Goal: Transaction & Acquisition: Book appointment/travel/reservation

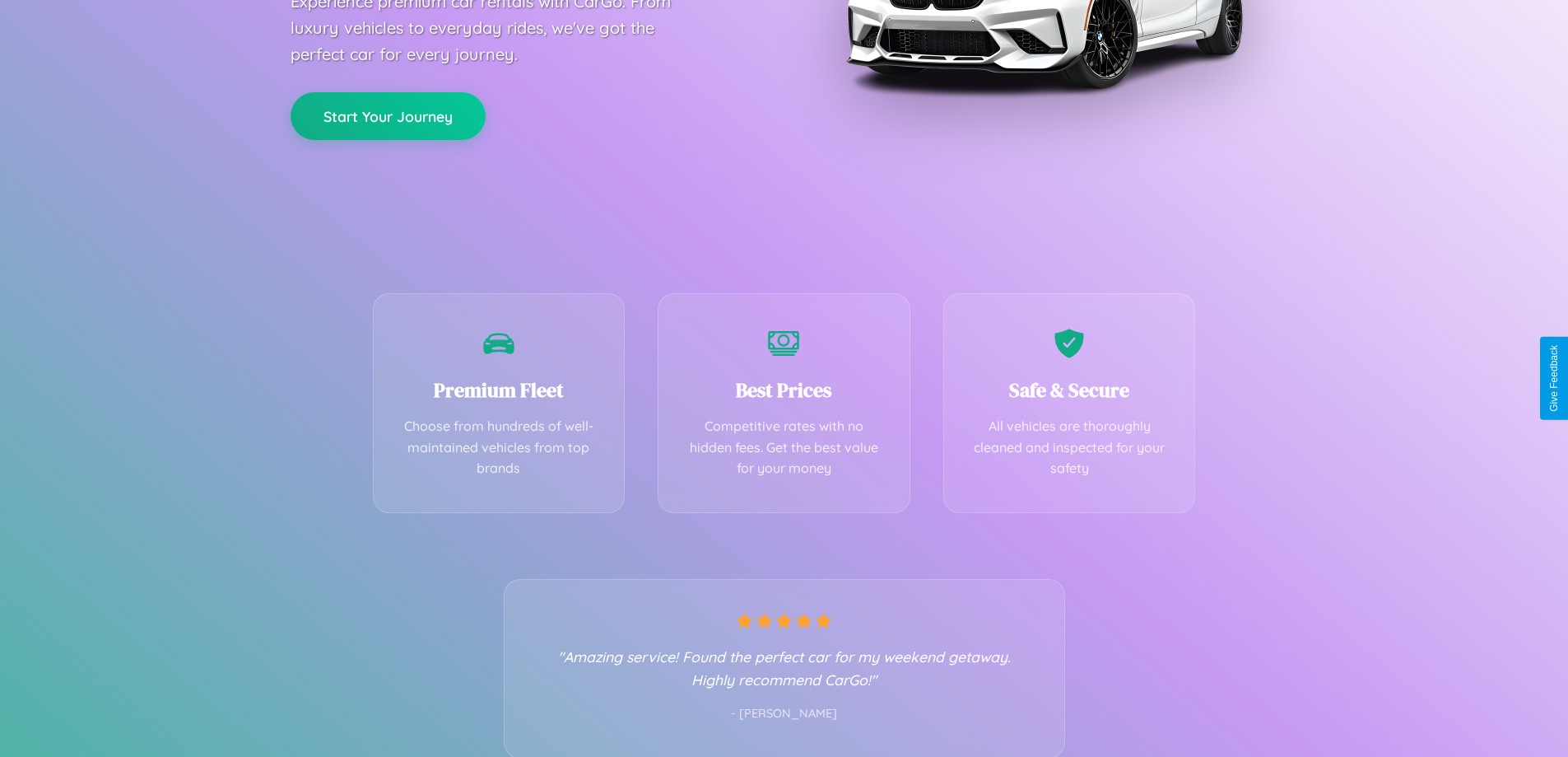
scroll to position [325, 0]
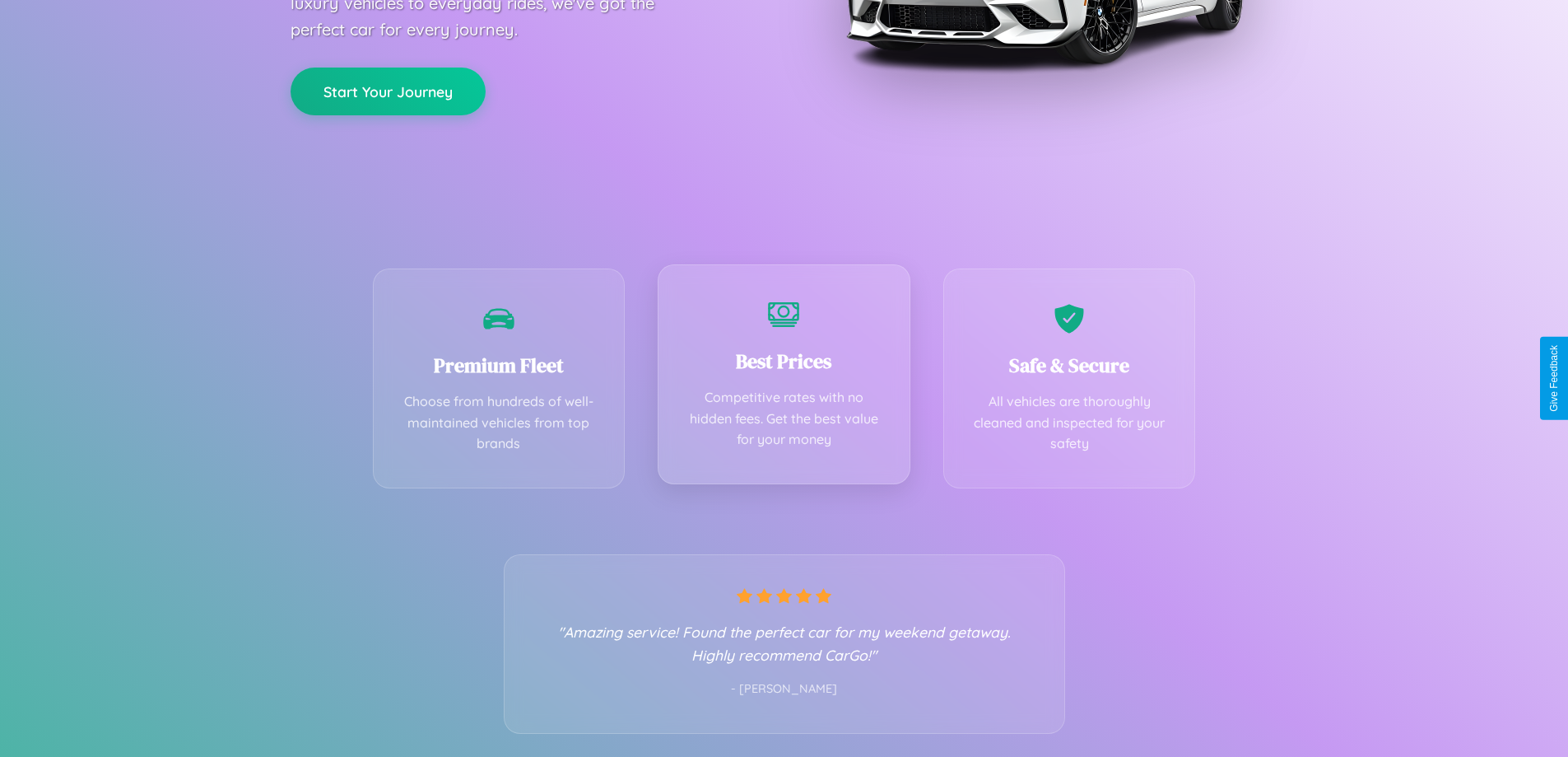
click at [784, 378] on div "Best Prices Competitive rates with no hidden fees. Get the best value for your …" at bounding box center [784, 374] width 253 height 220
click at [388, 90] on button "Start Your Journey" at bounding box center [388, 90] width 195 height 48
click at [388, 89] on button "Start Your Journey" at bounding box center [388, 90] width 195 height 48
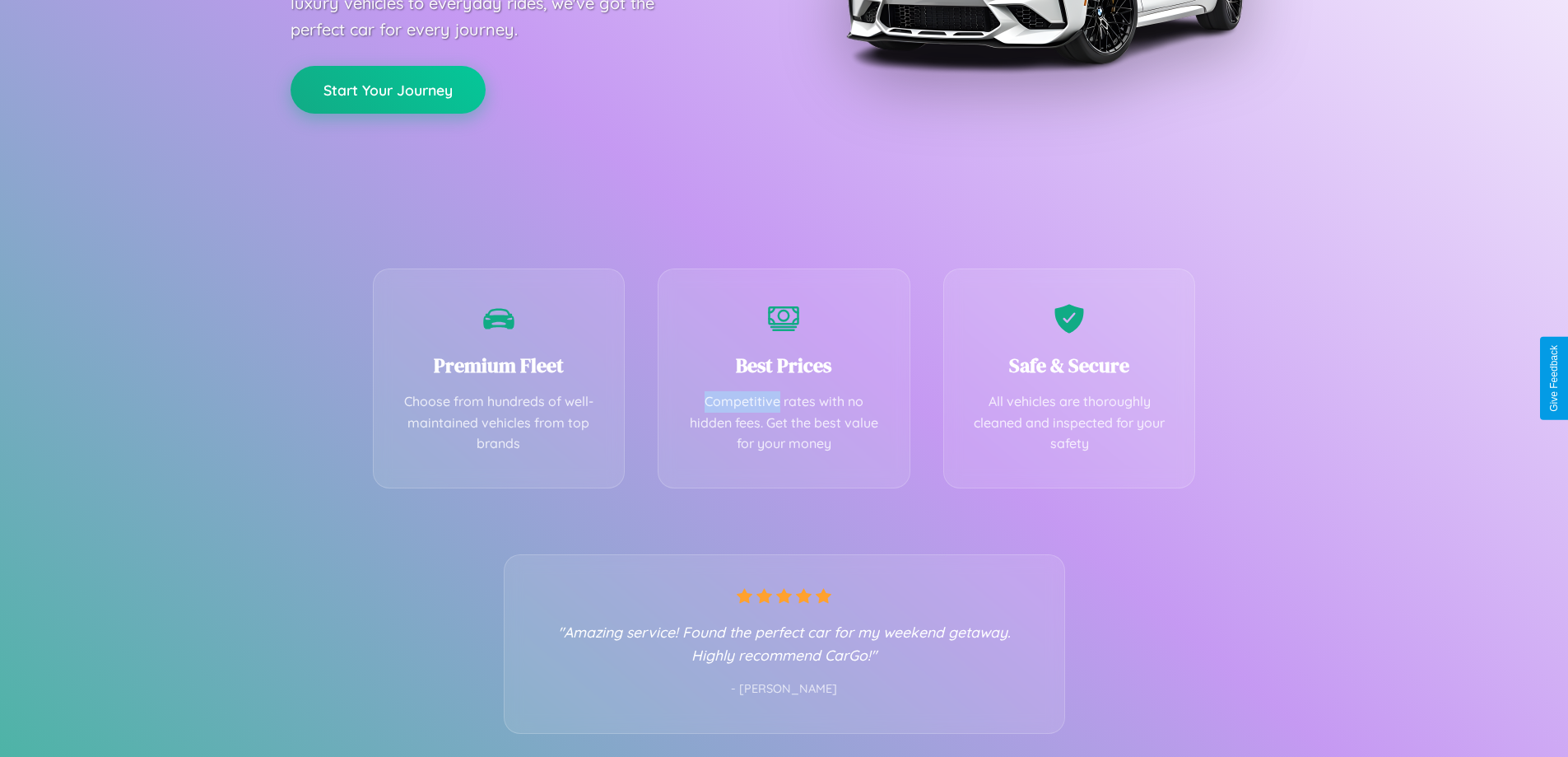
click at [388, 89] on button "Start Your Journey" at bounding box center [388, 90] width 195 height 48
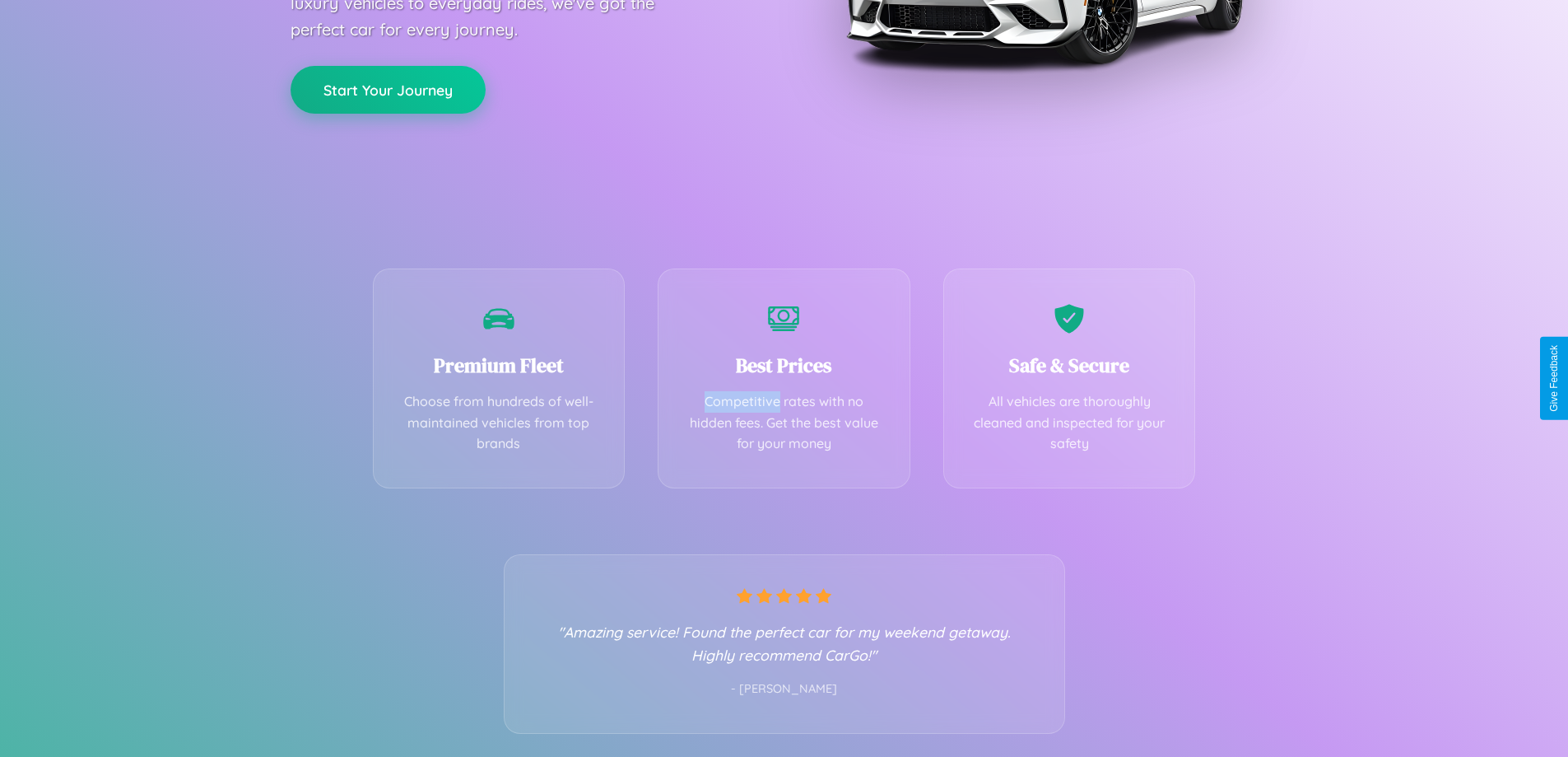
click at [388, 89] on button "Start Your Journey" at bounding box center [388, 90] width 195 height 48
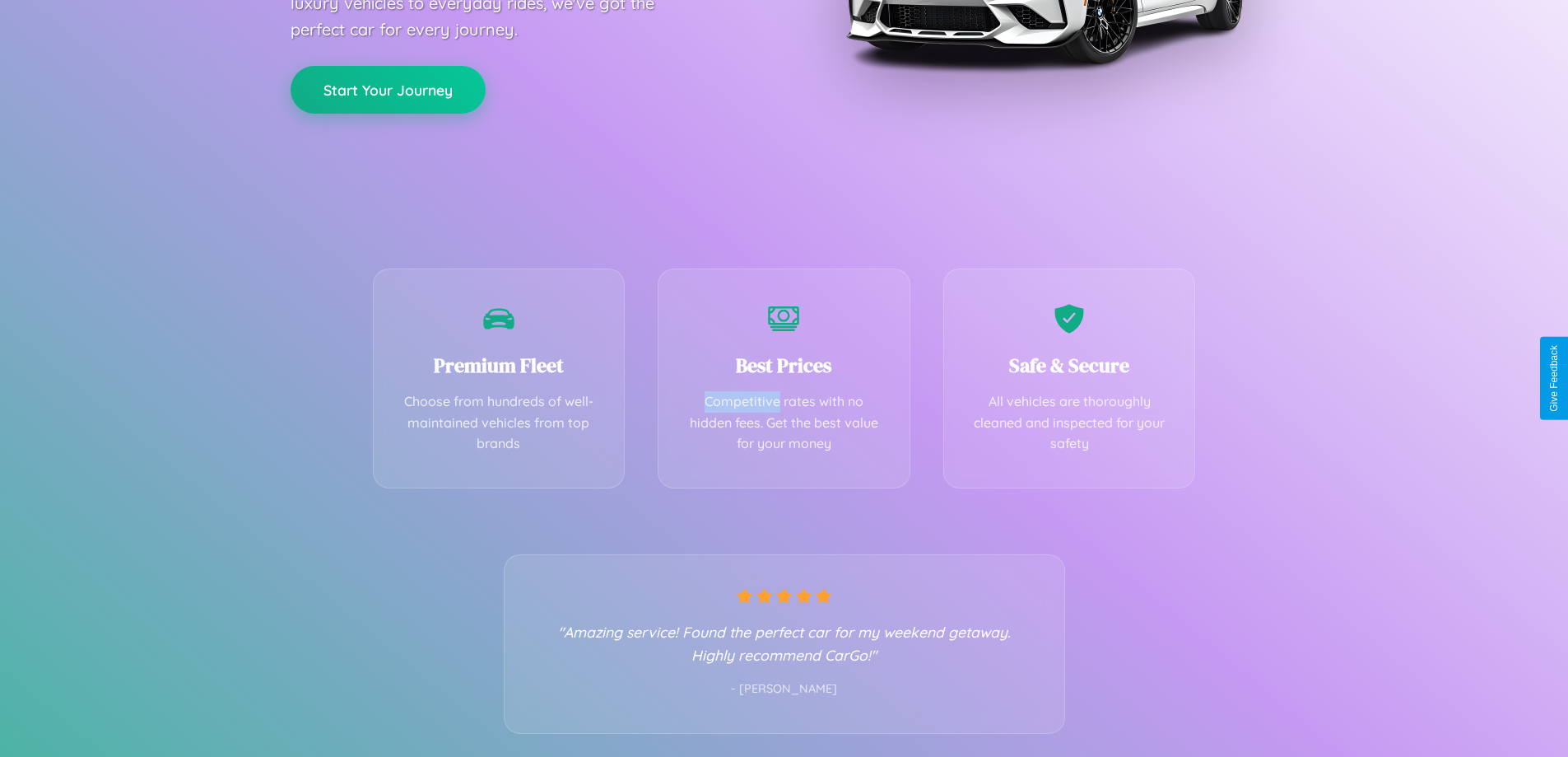
click at [388, 89] on button "Start Your Journey" at bounding box center [388, 90] width 195 height 48
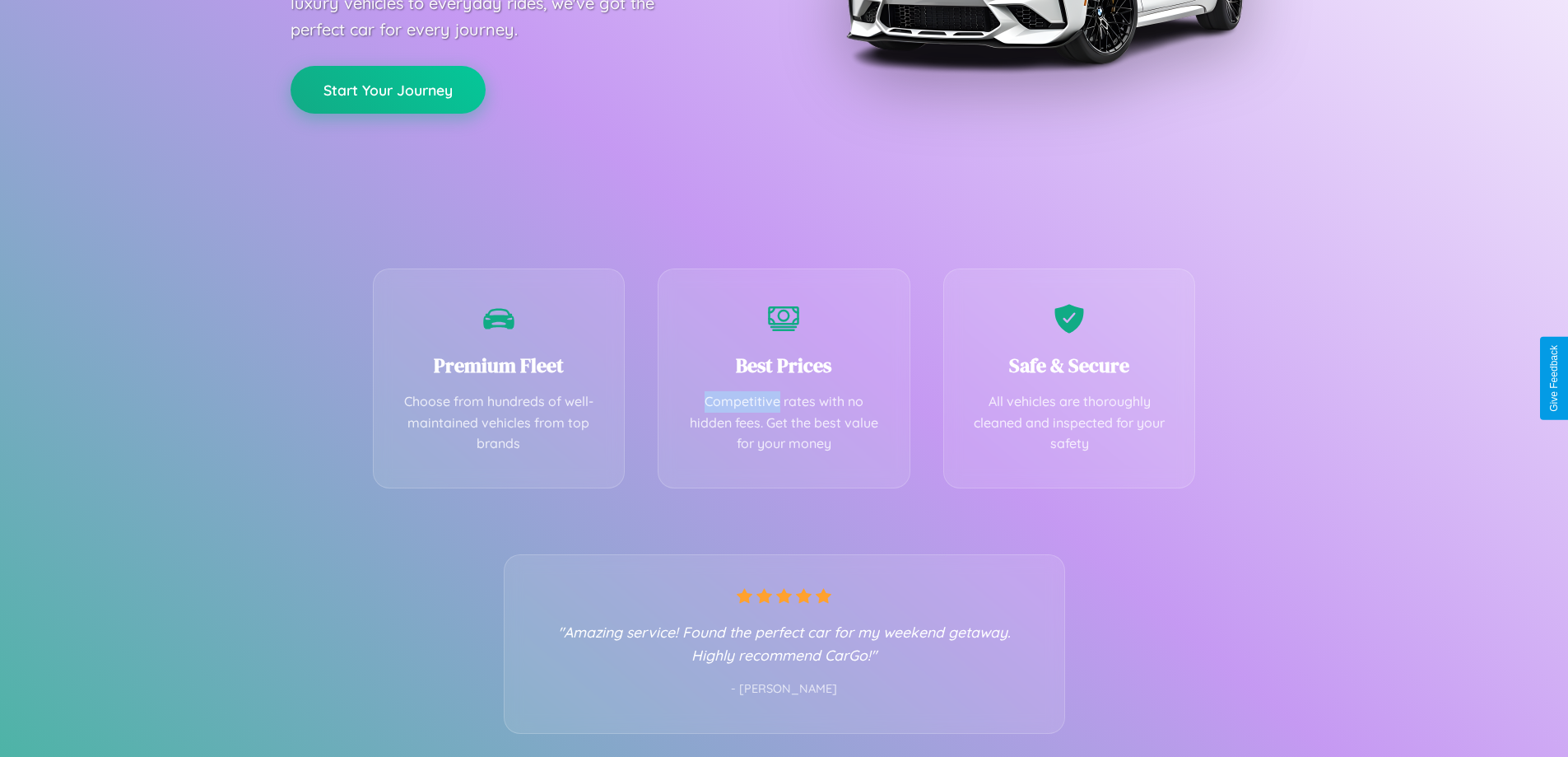
click at [388, 89] on button "Start Your Journey" at bounding box center [388, 90] width 195 height 48
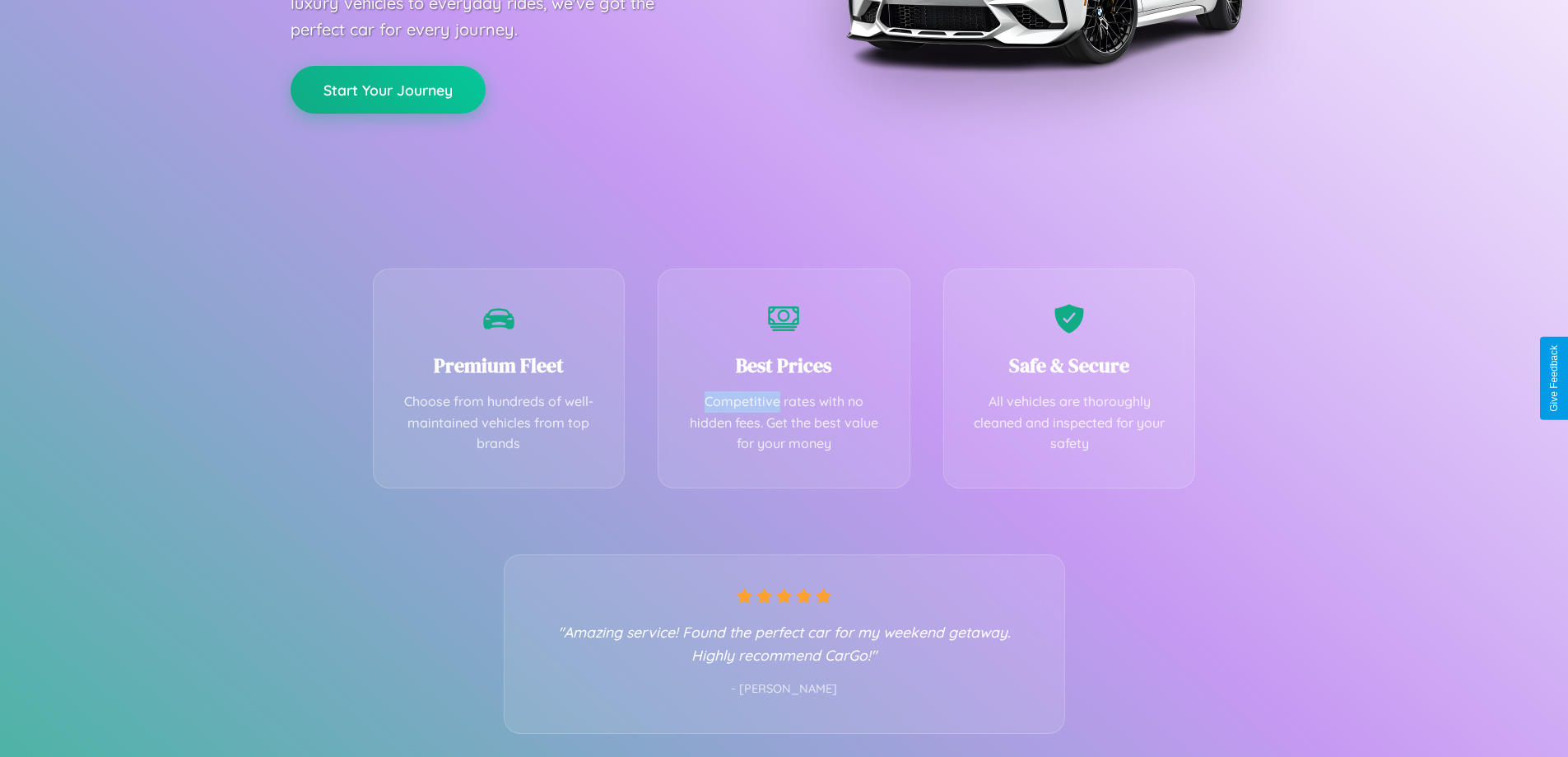
click at [388, 89] on button "Start Your Journey" at bounding box center [388, 90] width 195 height 48
